Goal: Navigation & Orientation: Find specific page/section

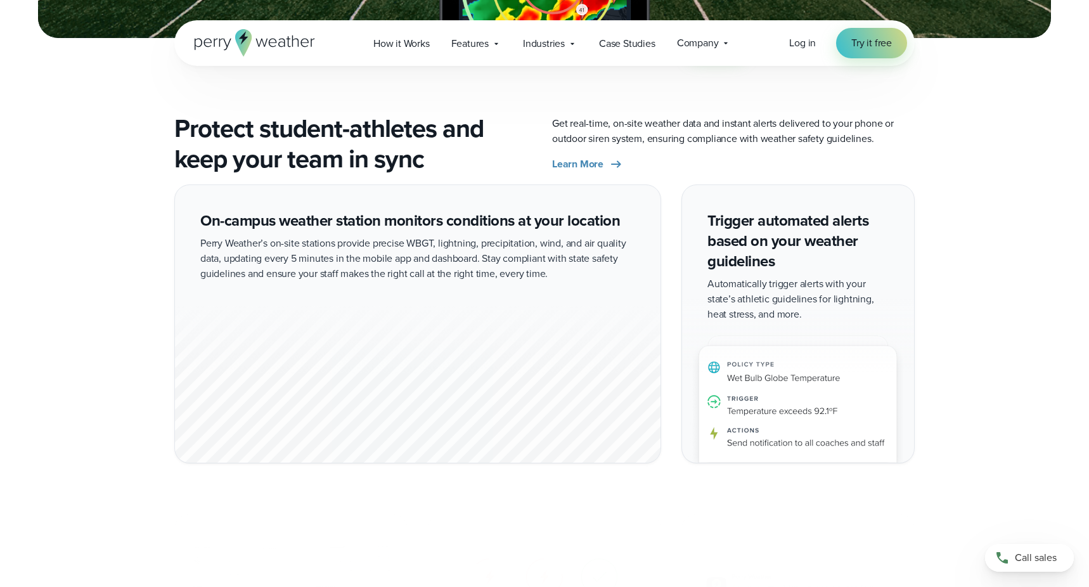
scroll to position [2587, 0]
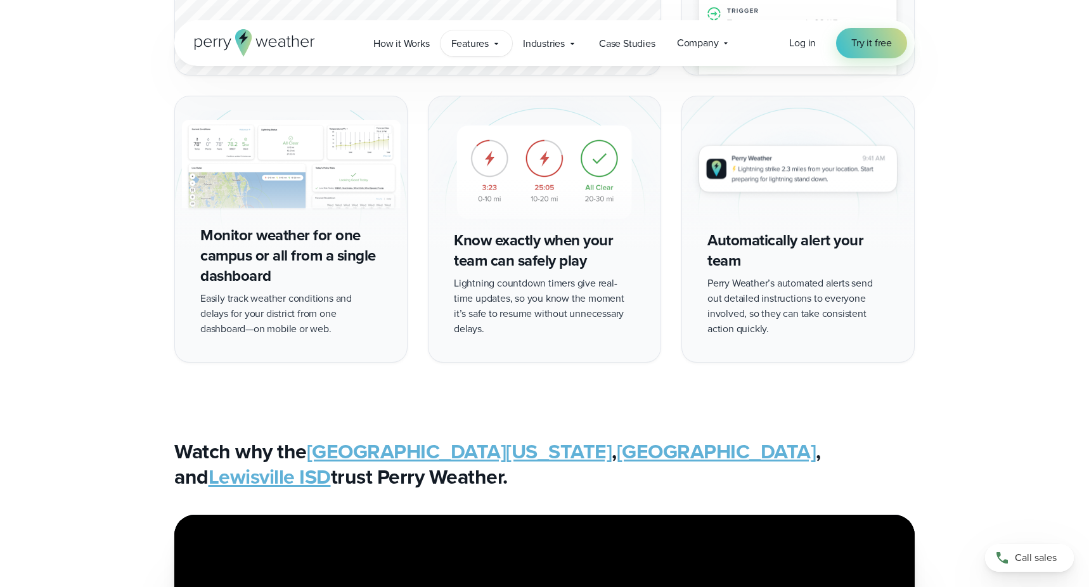
click at [479, 46] on span "Features" at bounding box center [469, 43] width 37 height 15
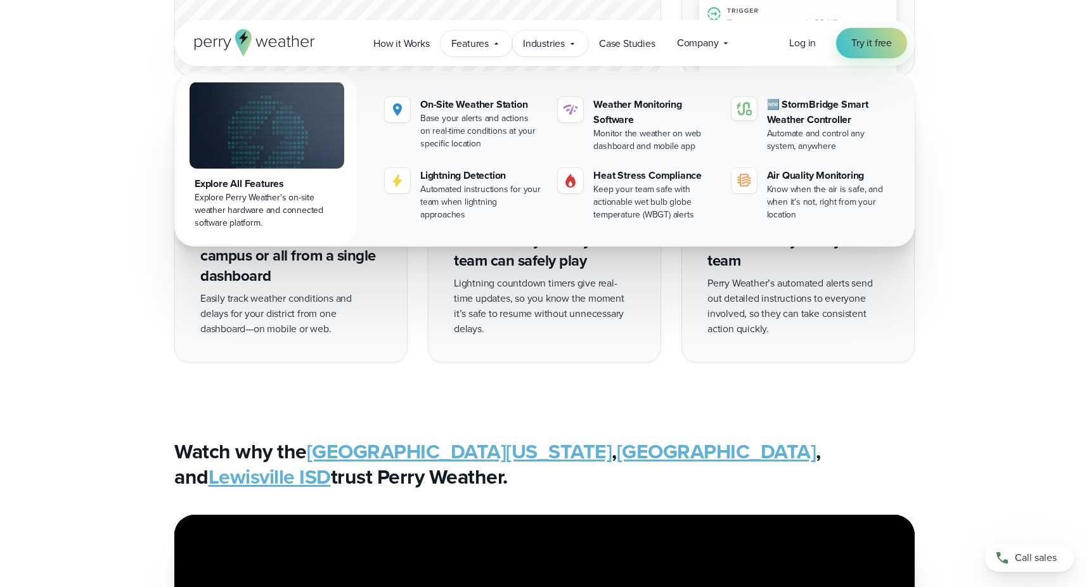
click at [553, 42] on span "Industries" at bounding box center [544, 43] width 42 height 15
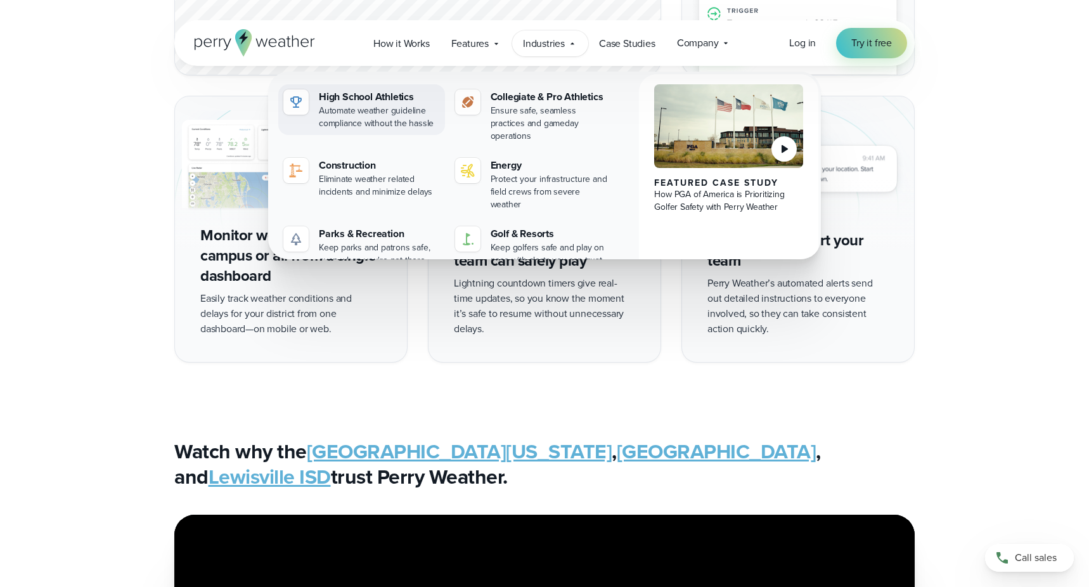
click at [395, 108] on div "Automate weather guideline compliance without the hassle" at bounding box center [379, 117] width 121 height 25
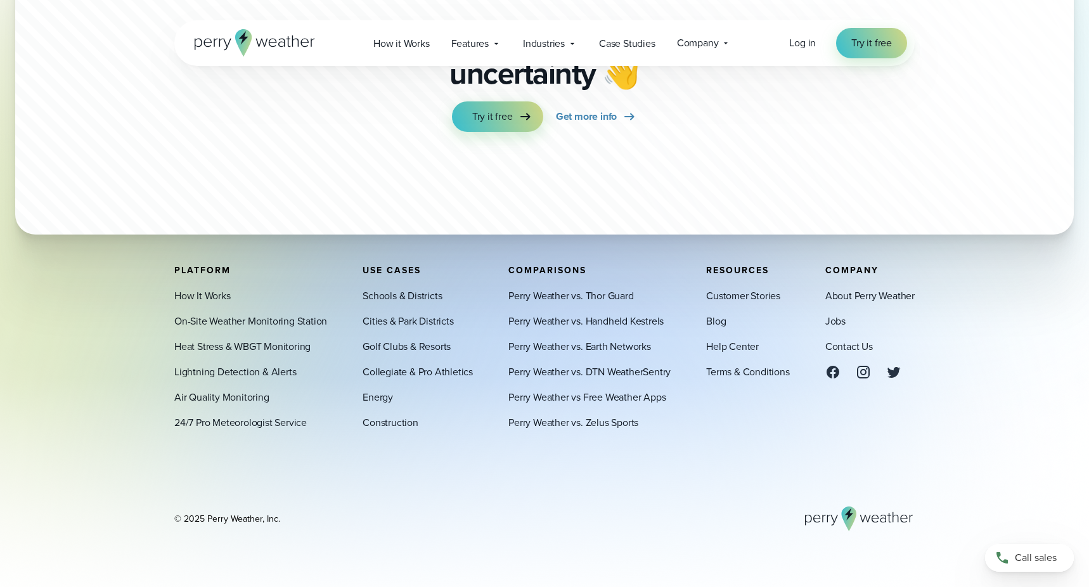
scroll to position [3346, 0]
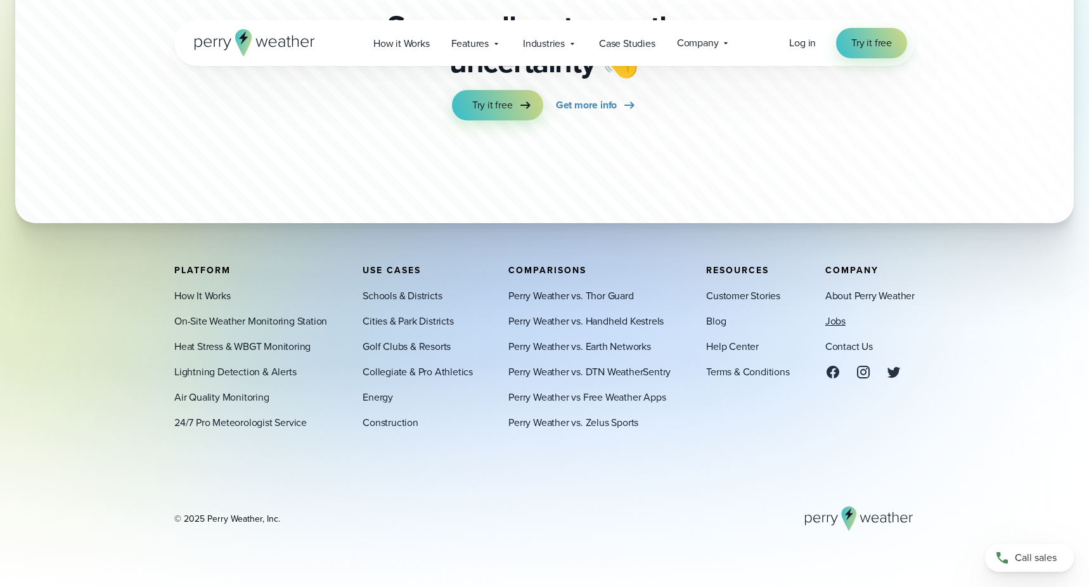
click at [836, 323] on link "Jobs" at bounding box center [836, 320] width 20 height 15
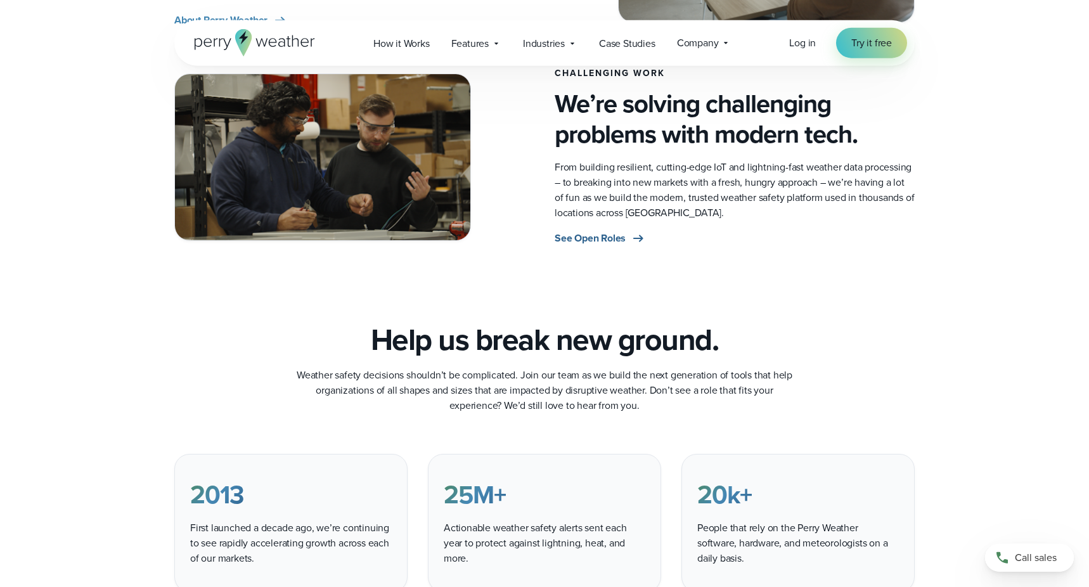
scroll to position [582, 0]
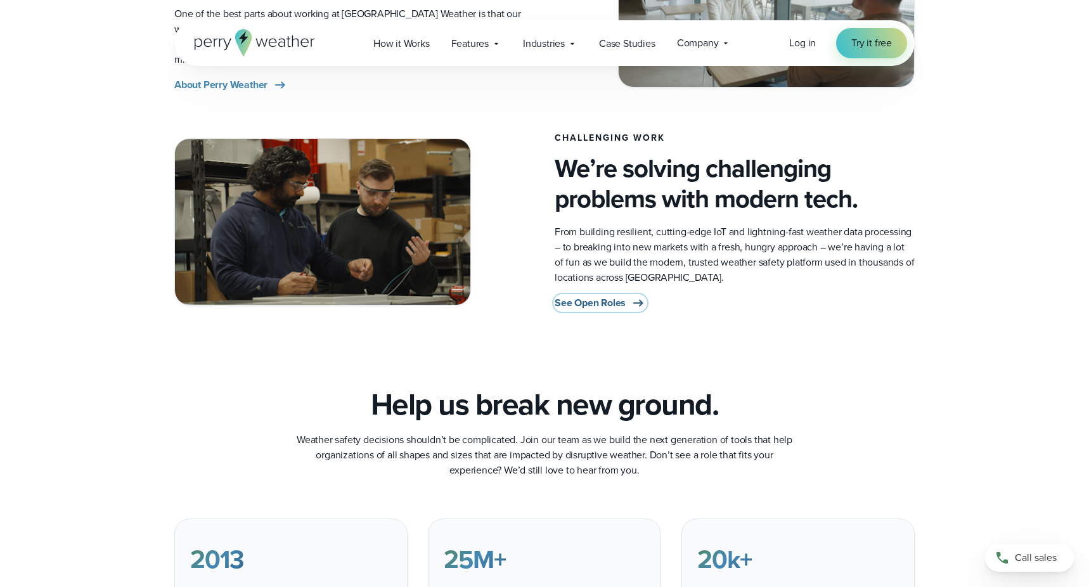
click at [593, 303] on span "See Open Roles" at bounding box center [590, 302] width 71 height 15
